Goal: Information Seeking & Learning: Find specific fact

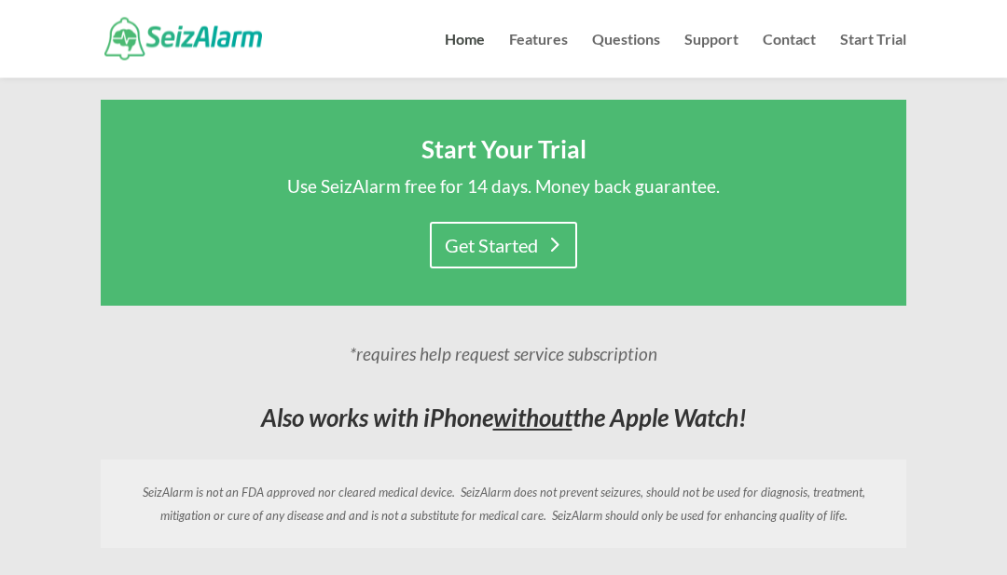
scroll to position [1463, 0]
click at [561, 39] on link "Features" at bounding box center [538, 56] width 59 height 46
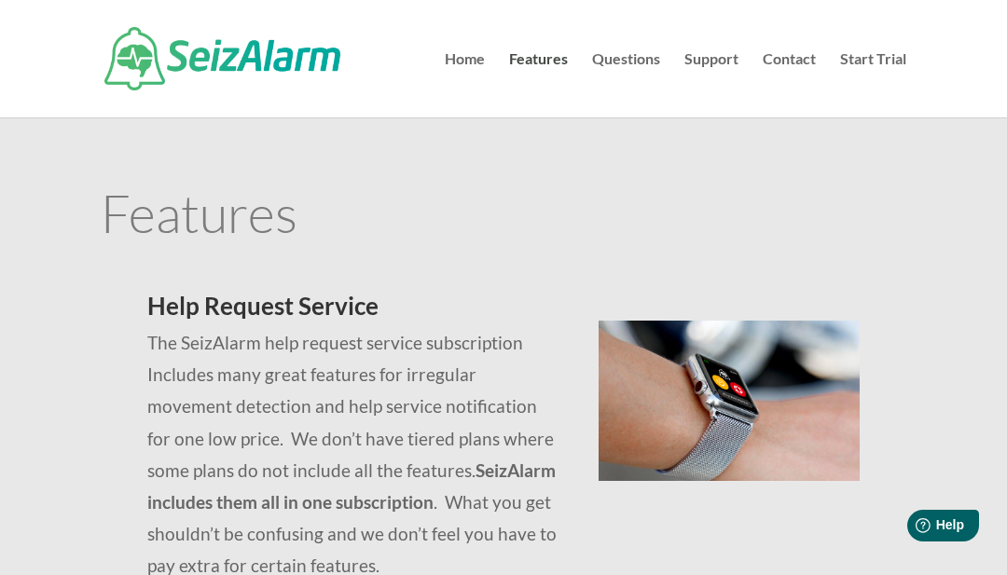
click at [638, 63] on link "Questions" at bounding box center [626, 84] width 68 height 65
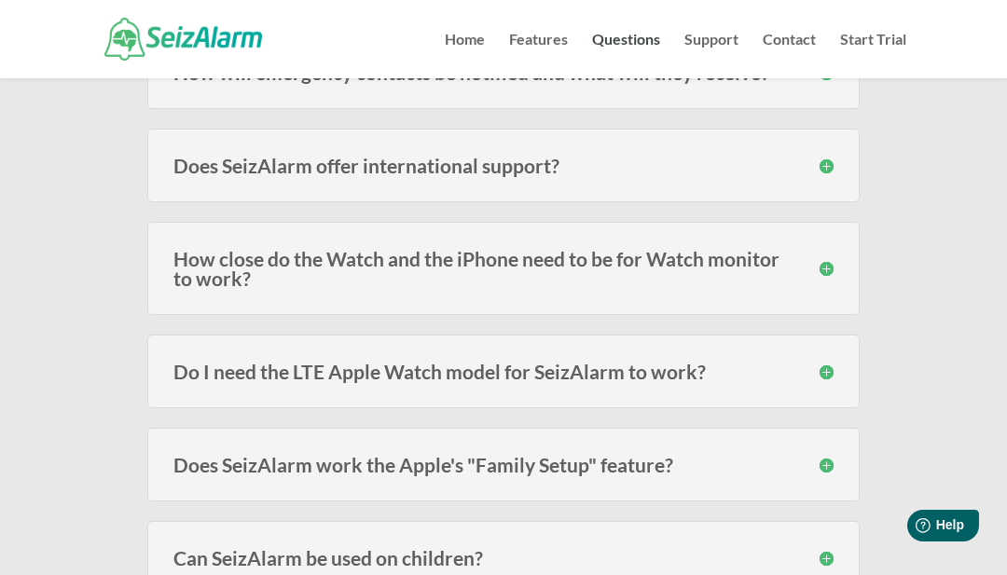
scroll to position [516, 0]
click at [840, 376] on div "Do I need the LTE Apple Watch model for SeizAlarm to work? No, you do not. Thou…" at bounding box center [503, 373] width 713 height 74
click at [700, 384] on div "Do I need the LTE Apple Watch model for SeizAlarm to work? No, you do not. Thou…" at bounding box center [503, 373] width 713 height 74
click at [695, 368] on h3 "Do I need the LTE Apple Watch model for SeizAlarm to work?" at bounding box center [503, 373] width 660 height 20
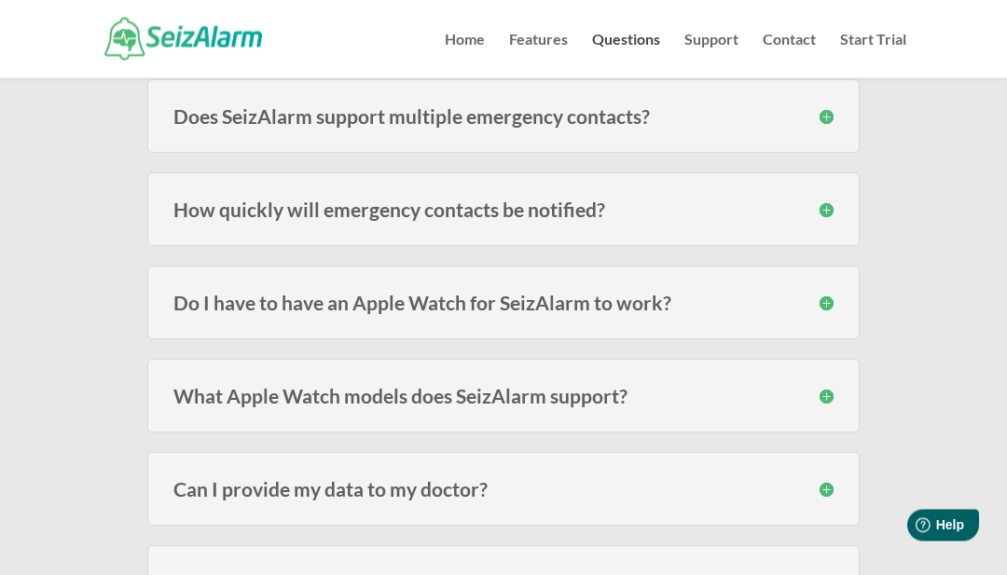
scroll to position [1334, 0]
click at [845, 414] on div "What Apple Watch models does SeizAlarm support? SeizAlarm is currently compatib…" at bounding box center [503, 396] width 713 height 74
click at [830, 406] on h3 "What Apple Watch models does SeizAlarm support?" at bounding box center [503, 396] width 660 height 20
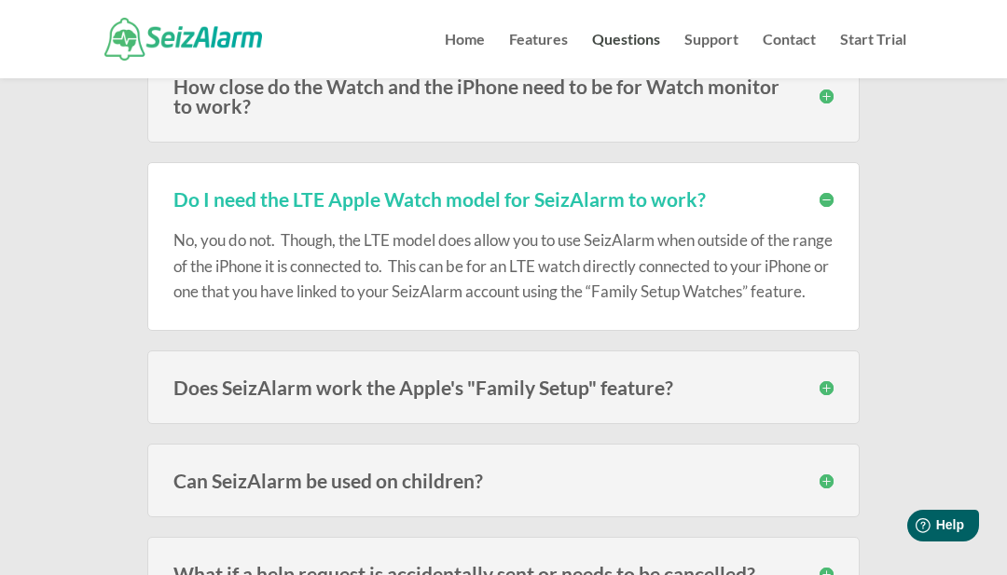
scroll to position [688, 0]
